Goal: Task Accomplishment & Management: Complete application form

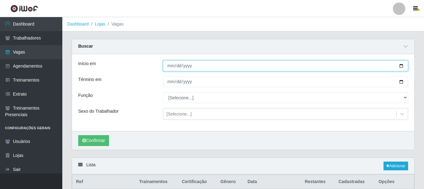
click at [404, 66] on input "[DATE]" at bounding box center [285, 65] width 245 height 11
type input "[DATE]"
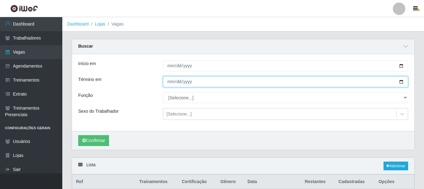
click at [402, 82] on input "[DATE]" at bounding box center [285, 81] width 245 height 11
type input "[DATE]"
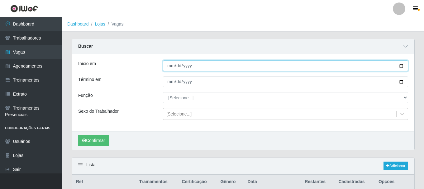
click at [401, 67] on input "[DATE]" at bounding box center [285, 65] width 245 height 11
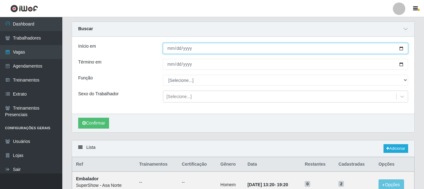
scroll to position [31, 0]
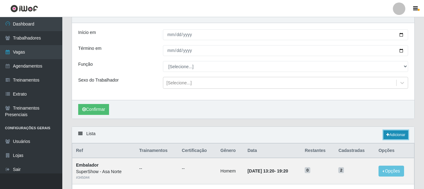
click at [394, 136] on link "Adicionar" at bounding box center [395, 134] width 25 height 9
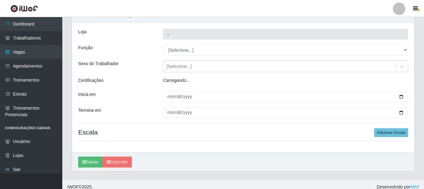
type input "SuperShow - Asa Norte"
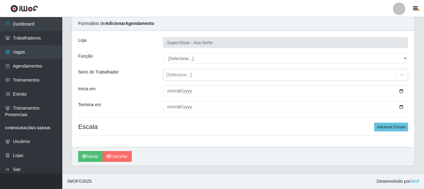
scroll to position [23, 0]
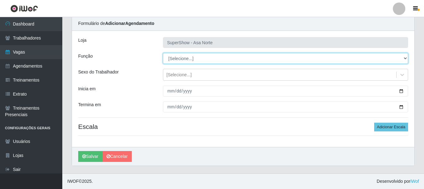
click at [183, 57] on select "[Selecione...] ASG ASG + ASG ++ Auxiliar de Depósito Auxiliar de Depósito + Aux…" at bounding box center [285, 58] width 245 height 11
select select "1"
click at [163, 53] on select "[Selecione...] ASG ASG + ASG ++ Auxiliar de Depósito Auxiliar de Depósito + Aux…" at bounding box center [285, 58] width 245 height 11
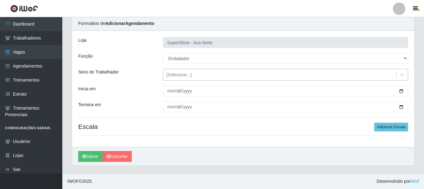
click at [185, 77] on div "[Selecione...]" at bounding box center [178, 75] width 25 height 7
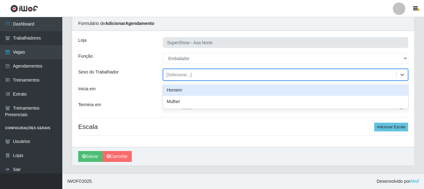
click at [177, 92] on div "Homem" at bounding box center [285, 90] width 245 height 12
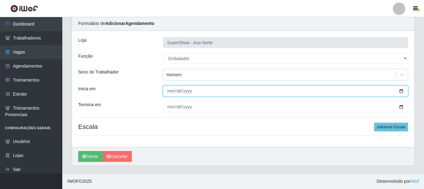
click at [168, 93] on input "Inicia em" at bounding box center [285, 91] width 245 height 11
type input "[DATE]"
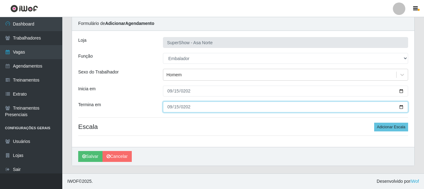
type input "[DATE]"
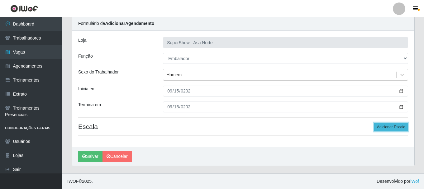
click at [396, 129] on button "Adicionar Escala" at bounding box center [391, 127] width 34 height 9
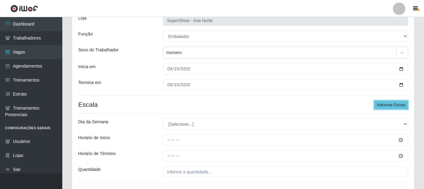
scroll to position [54, 0]
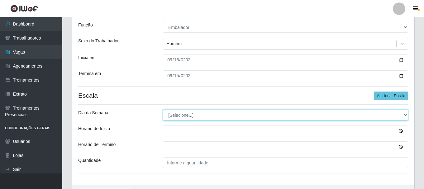
click at [181, 113] on select "[Selecione...] Segunda Terça Quarta Quinta Sexta Sábado Domingo" at bounding box center [285, 115] width 245 height 11
select select "1"
click at [163, 110] on select "[Selecione...] Segunda Terça Quarta Quinta Sexta Sábado Domingo" at bounding box center [285, 115] width 245 height 11
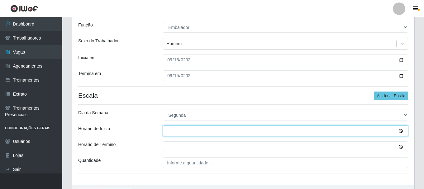
click at [172, 131] on input "Horário de Inicio" at bounding box center [285, 130] width 245 height 11
type input "08:00"
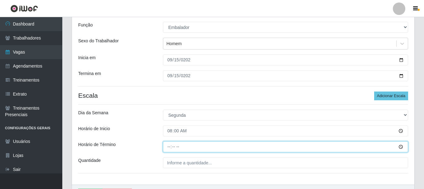
type input "14:00"
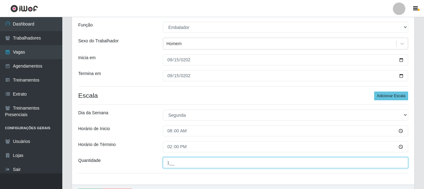
scroll to position [85, 0]
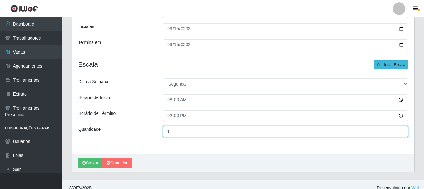
type input "1__"
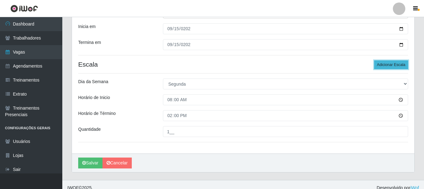
click at [396, 65] on button "Adicionar Escala" at bounding box center [391, 64] width 34 height 9
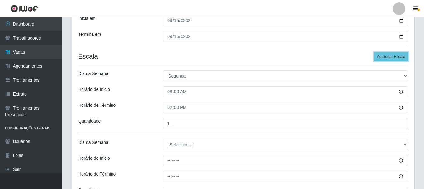
scroll to position [116, 0]
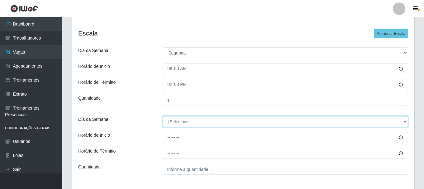
click at [195, 121] on select "[Selecione...] Segunda Terça Quarta Quinta Sexta Sábado Domingo" at bounding box center [285, 121] width 245 height 11
select select "1"
click at [163, 116] on select "[Selecione...] Segunda Terça Quarta Quinta Sexta Sábado Domingo" at bounding box center [285, 121] width 245 height 11
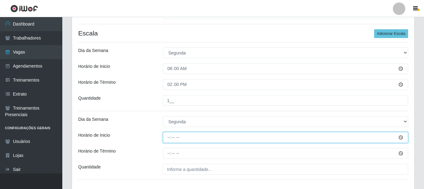
click at [168, 139] on input "Horário de Inicio" at bounding box center [285, 137] width 245 height 11
type input "15:20"
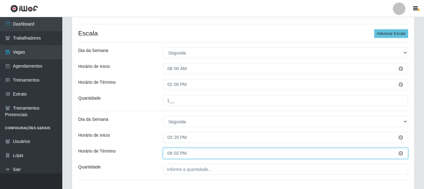
type input "21:20"
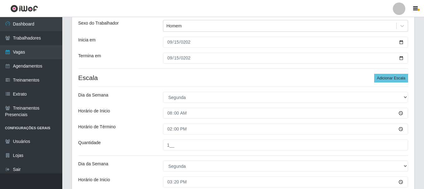
scroll to position [160, 0]
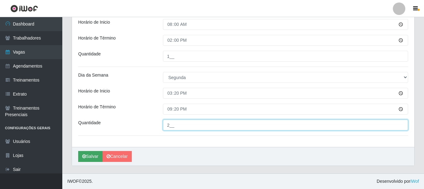
type input "2__"
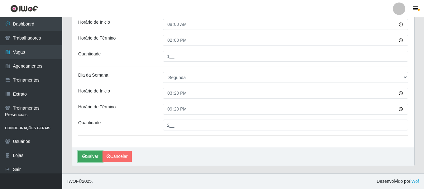
click at [94, 154] on button "Salvar" at bounding box center [90, 156] width 24 height 11
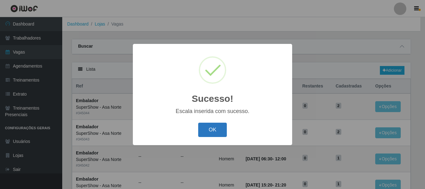
click at [212, 132] on button "OK" at bounding box center [212, 130] width 29 height 15
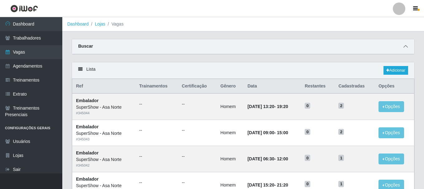
click at [405, 50] on span at bounding box center [405, 46] width 7 height 7
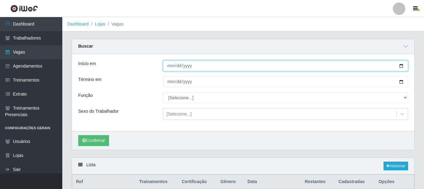
click at [402, 67] on input "[DATE]" at bounding box center [285, 65] width 245 height 11
type input "[DATE]"
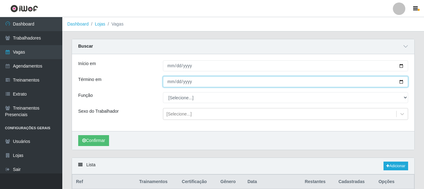
click at [400, 81] on input "[DATE]" at bounding box center [285, 81] width 245 height 11
type input "[DATE]"
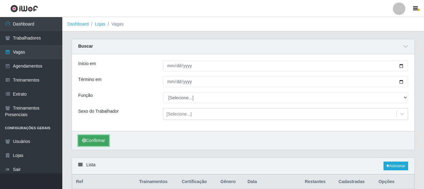
click at [101, 140] on button "Confirmar" at bounding box center [93, 140] width 31 height 11
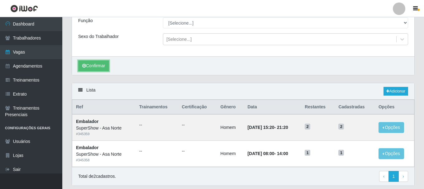
scroll to position [64, 0]
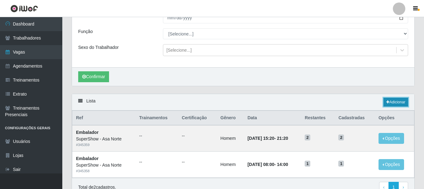
click at [398, 101] on link "Adicionar" at bounding box center [395, 102] width 25 height 9
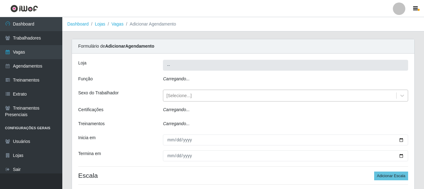
type input "SuperShow - Asa Norte"
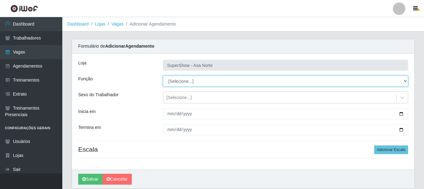
click at [198, 82] on select "[Selecione...] ASG ASG + ASG ++ Auxiliar de Depósito Auxiliar de Depósito + Aux…" at bounding box center [285, 81] width 245 height 11
select select "1"
click at [163, 76] on select "[Selecione...] ASG ASG + ASG ++ Auxiliar de Depósito Auxiliar de Depósito + Aux…" at bounding box center [285, 81] width 245 height 11
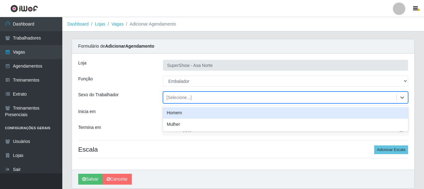
click at [181, 96] on div "[Selecione...]" at bounding box center [178, 97] width 25 height 7
click at [177, 108] on div "Homem" at bounding box center [285, 113] width 245 height 12
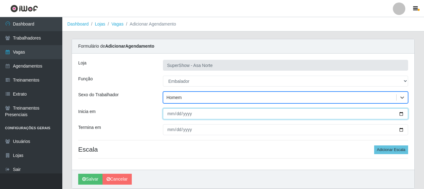
click at [173, 113] on input "Inicia em" at bounding box center [285, 113] width 245 height 11
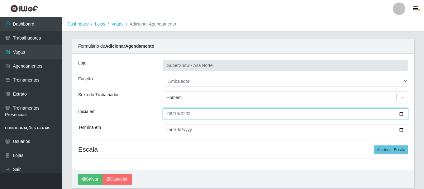
type input "[DATE]"
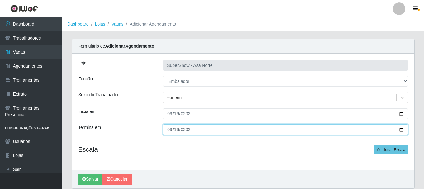
type input "[DATE]"
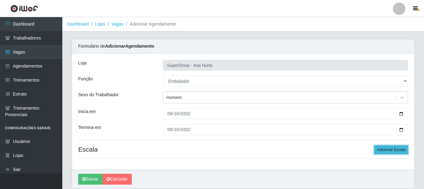
click at [388, 148] on button "Adicionar Escala" at bounding box center [391, 149] width 34 height 9
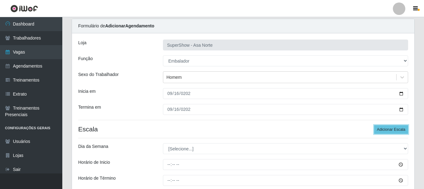
scroll to position [31, 0]
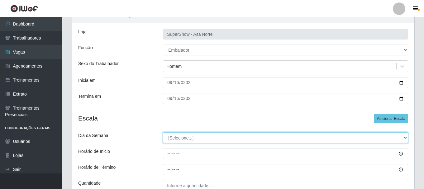
click at [366, 140] on select "[Selecione...] Segunda Terça Quarta Quinta Sexta Sábado Domingo" at bounding box center [285, 137] width 245 height 11
select select "2"
click at [163, 132] on select "[Selecione...] Segunda Terça Quarta Quinta Sexta Sábado Domingo" at bounding box center [285, 137] width 245 height 11
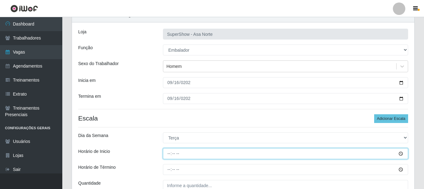
click at [172, 149] on input "Horário de Inicio" at bounding box center [285, 153] width 245 height 11
type input "08:00"
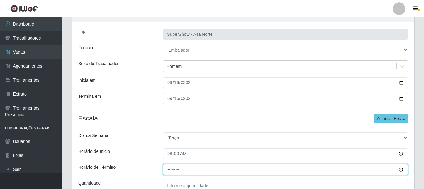
type input "14:00"
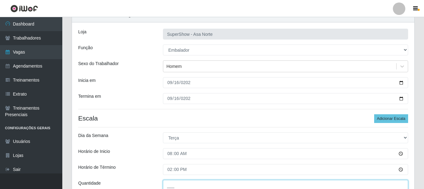
scroll to position [33, 0]
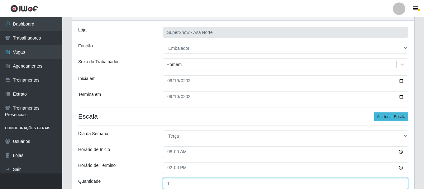
type input "1__"
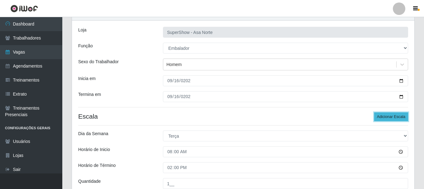
click at [398, 119] on button "Adicionar Escala" at bounding box center [391, 116] width 34 height 9
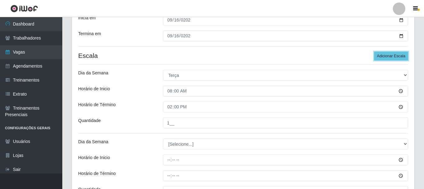
scroll to position [95, 0]
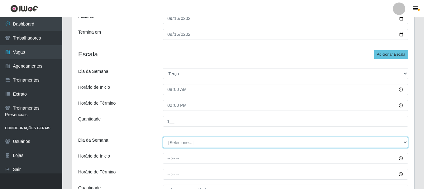
click at [182, 144] on select "[Selecione...] Segunda Terça Quarta Quinta Sexta Sábado Domingo" at bounding box center [285, 142] width 245 height 11
select select "2"
click at [163, 137] on select "[Selecione...] Segunda Terça Quarta Quinta Sexta Sábado Domingo" at bounding box center [285, 142] width 245 height 11
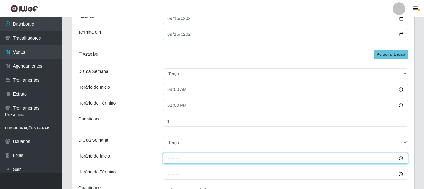
click at [169, 158] on input "Horário de Inicio" at bounding box center [285, 158] width 245 height 11
type input "15:20"
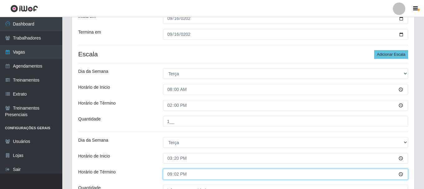
type input "21:20"
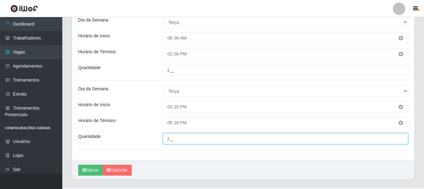
scroll to position [160, 0]
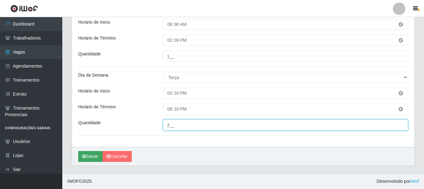
type input "2__"
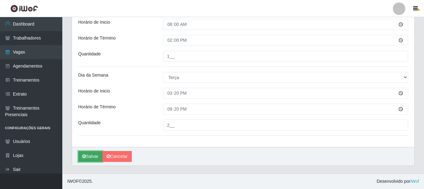
click at [87, 157] on button "Salvar" at bounding box center [90, 156] width 24 height 11
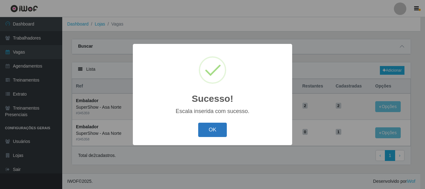
click at [215, 125] on button "OK" at bounding box center [212, 130] width 29 height 15
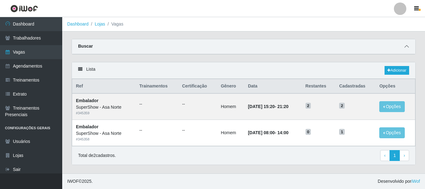
click at [407, 46] on icon at bounding box center [407, 46] width 4 height 4
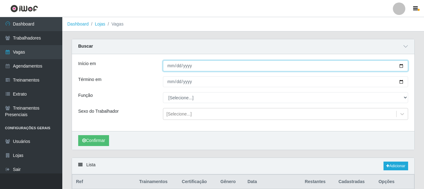
click at [401, 64] on input "[DATE]" at bounding box center [285, 65] width 245 height 11
type input "[DATE]"
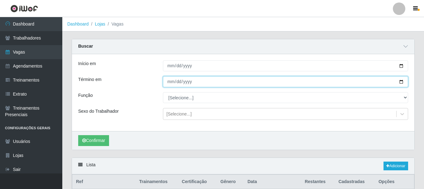
click at [401, 82] on input "[DATE]" at bounding box center [285, 81] width 245 height 11
type input "[DATE]"
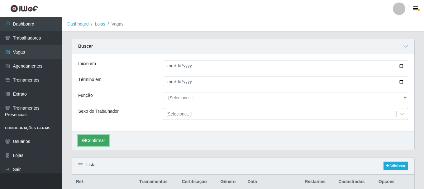
click at [104, 139] on button "Confirmar" at bounding box center [93, 140] width 31 height 11
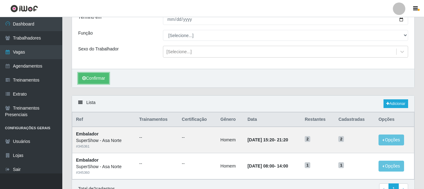
scroll to position [93, 0]
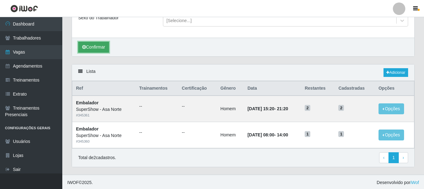
click at [100, 47] on button "Confirmar" at bounding box center [93, 47] width 31 height 11
